Goal: Task Accomplishment & Management: Manage account settings

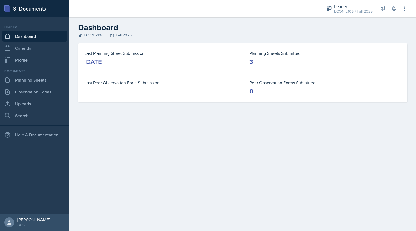
click at [103, 60] on div "[DATE]" at bounding box center [93, 62] width 19 height 9
click at [44, 80] on link "Planning Sheets" at bounding box center [34, 80] width 65 height 11
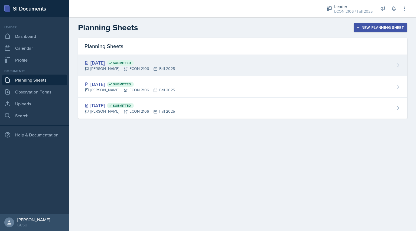
click at [114, 65] on div "[DATE] Submitted" at bounding box center [129, 62] width 90 height 7
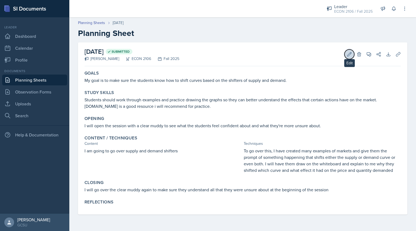
click at [348, 54] on icon at bounding box center [349, 54] width 4 height 4
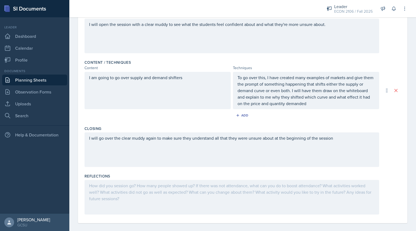
scroll to position [138, 0]
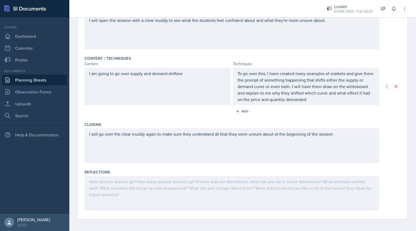
click at [203, 180] on div at bounding box center [231, 193] width 295 height 35
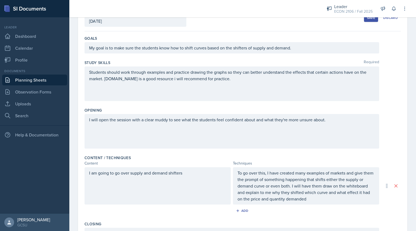
scroll to position [0, 0]
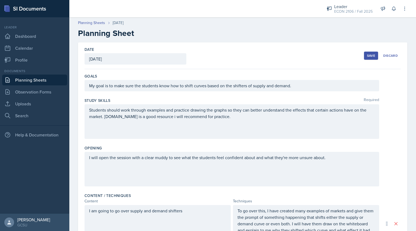
click at [370, 57] on div "Save" at bounding box center [371, 56] width 8 height 4
